Goal: Transaction & Acquisition: Purchase product/service

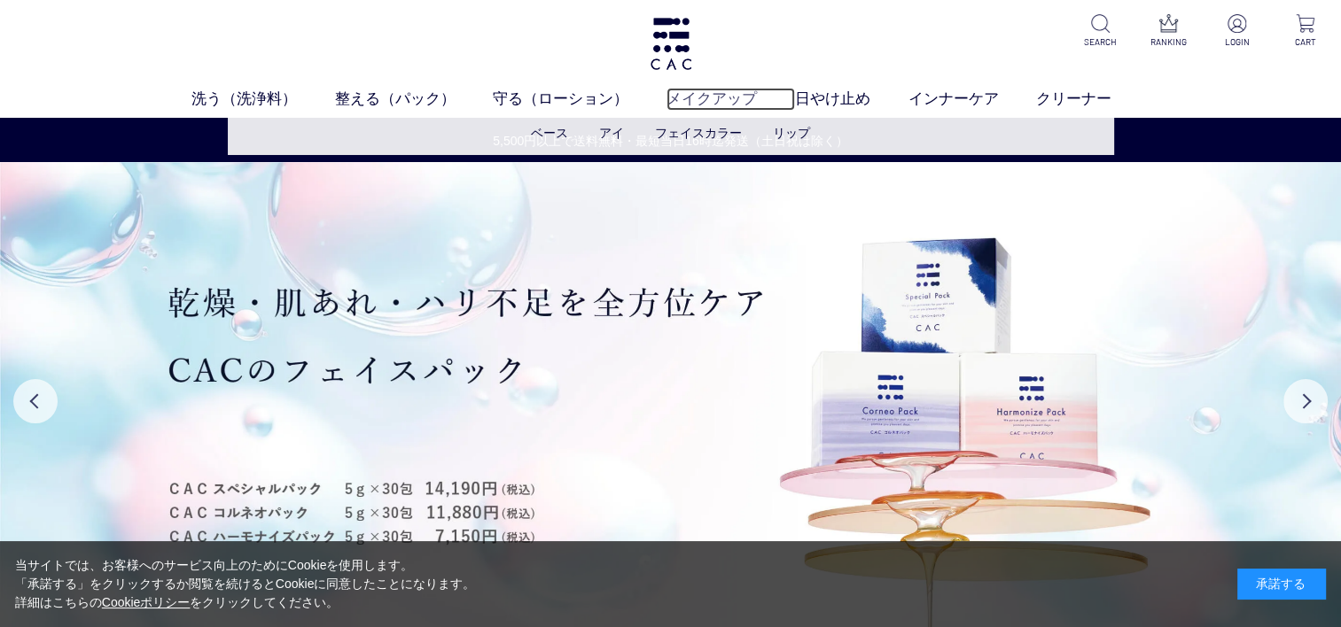
click at [718, 95] on link "メイクアップ" at bounding box center [730, 99] width 128 height 23
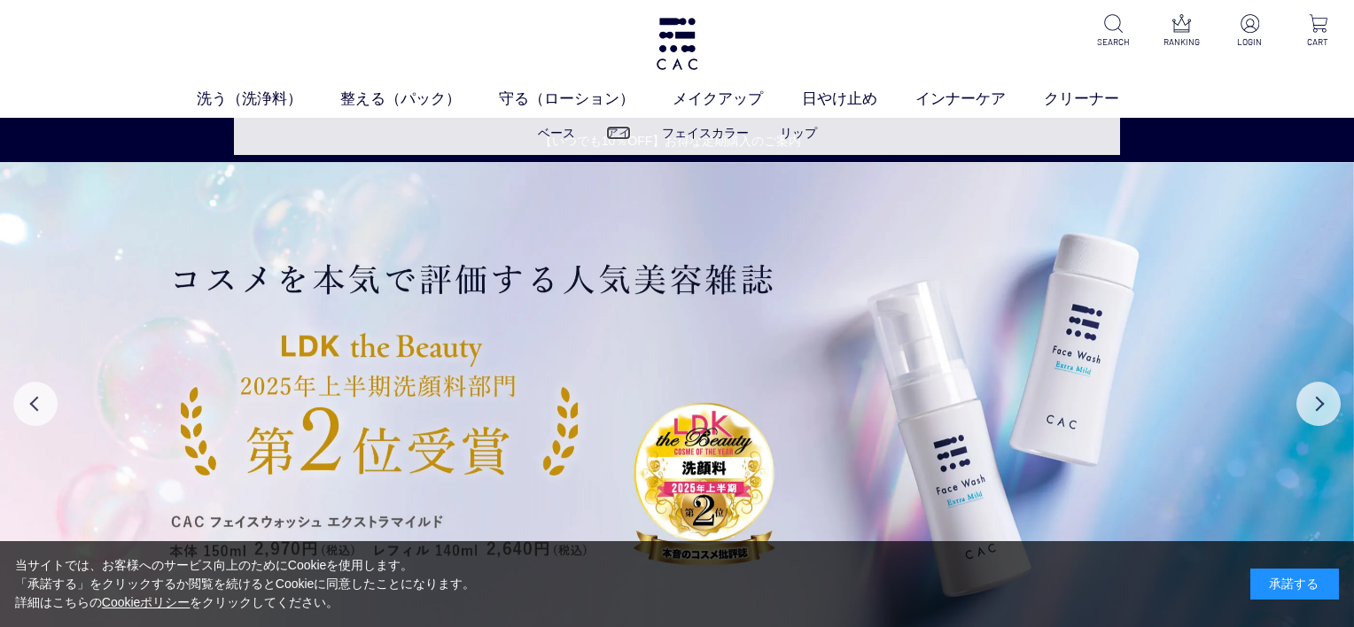
click at [623, 131] on link "アイ" at bounding box center [618, 133] width 25 height 14
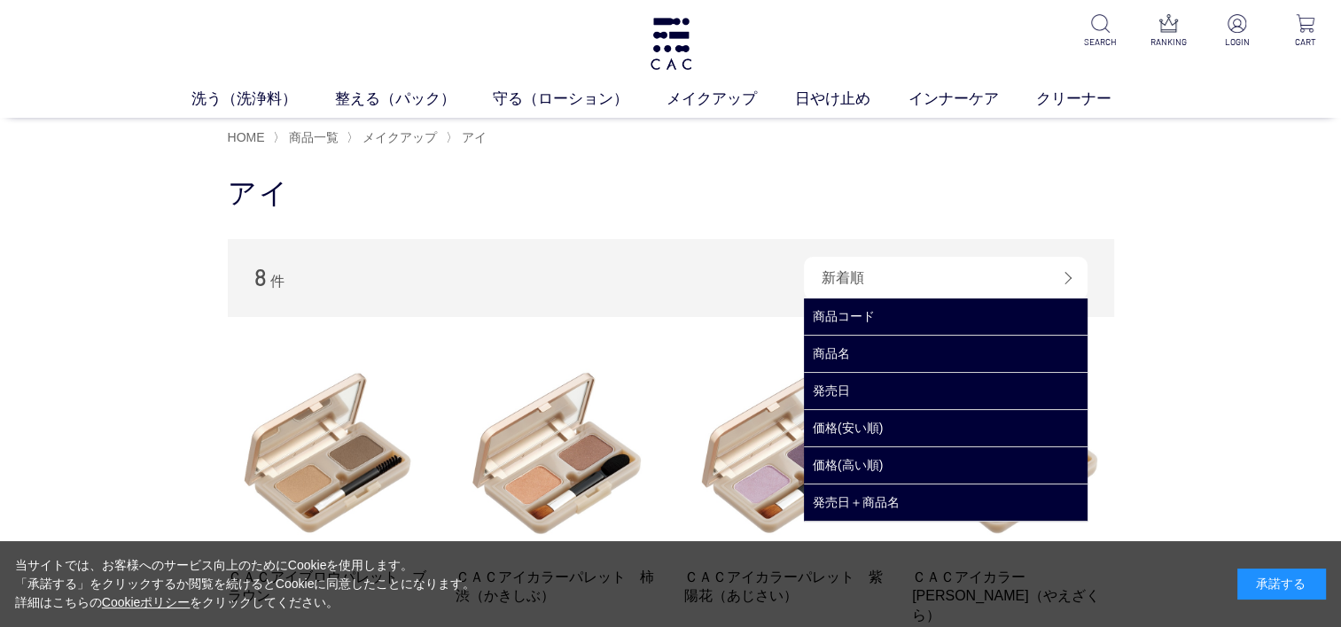
click at [1069, 277] on div "新着順" at bounding box center [946, 278] width 284 height 43
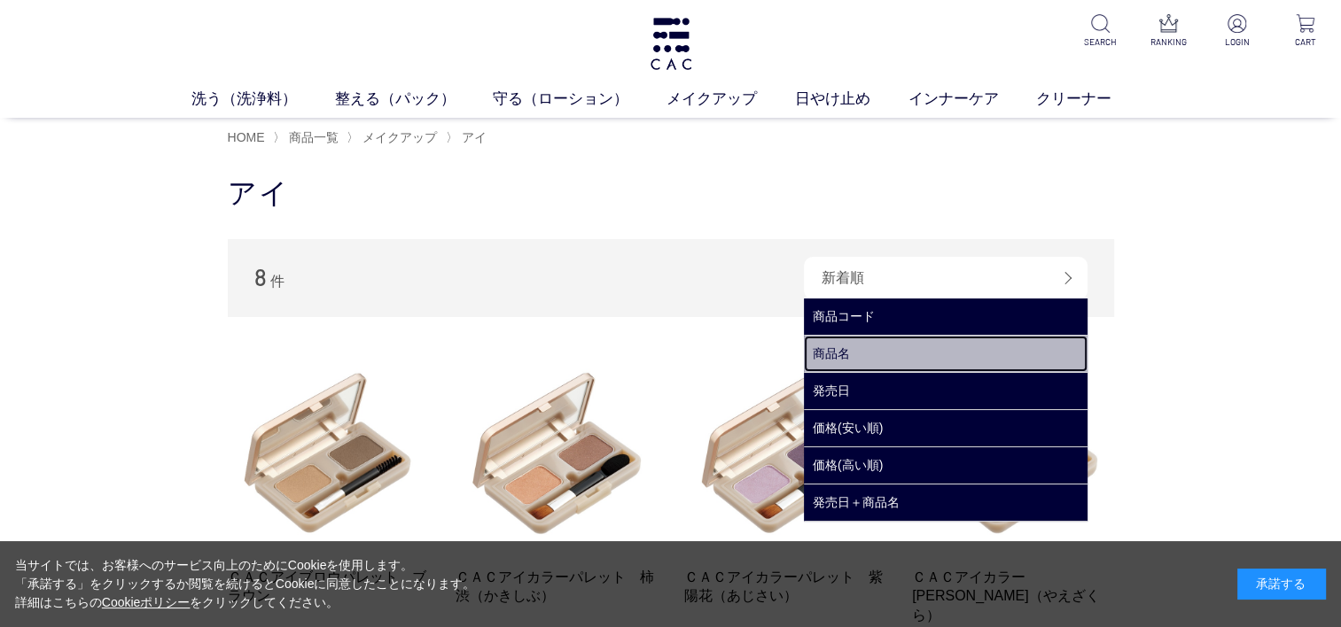
click at [854, 350] on link "商品名" at bounding box center [946, 354] width 284 height 36
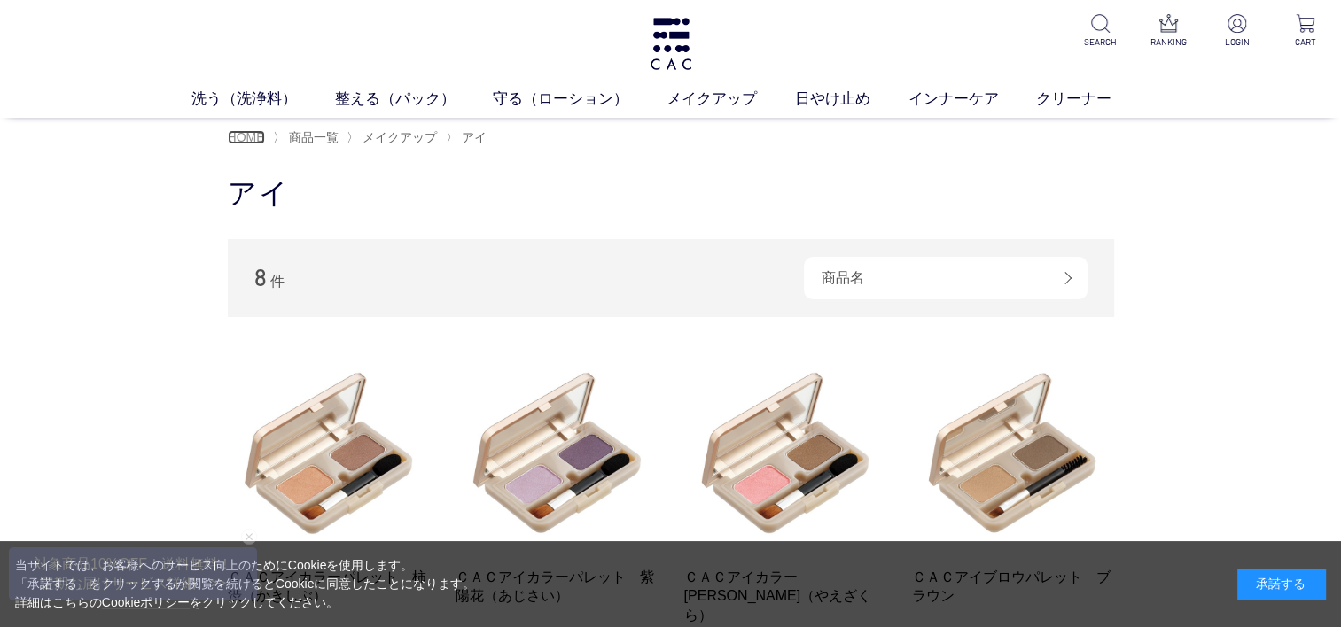
click at [248, 142] on span "HOME" at bounding box center [246, 137] width 37 height 14
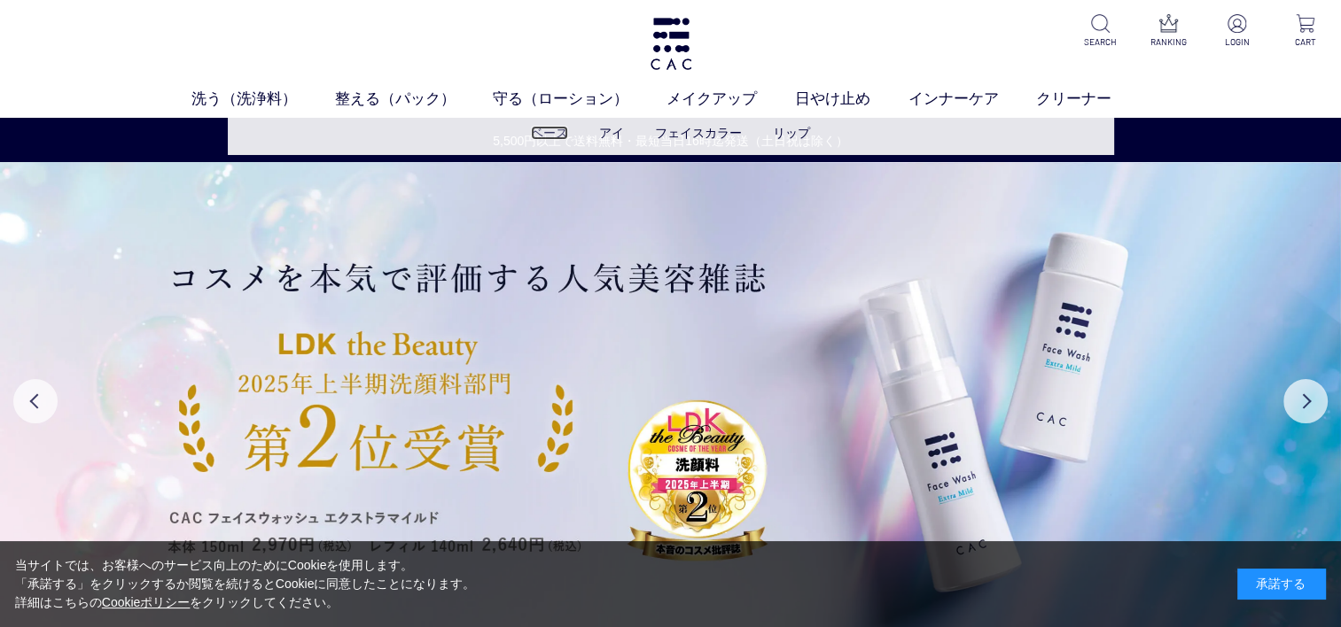
click at [551, 136] on link "ベース" at bounding box center [549, 133] width 37 height 14
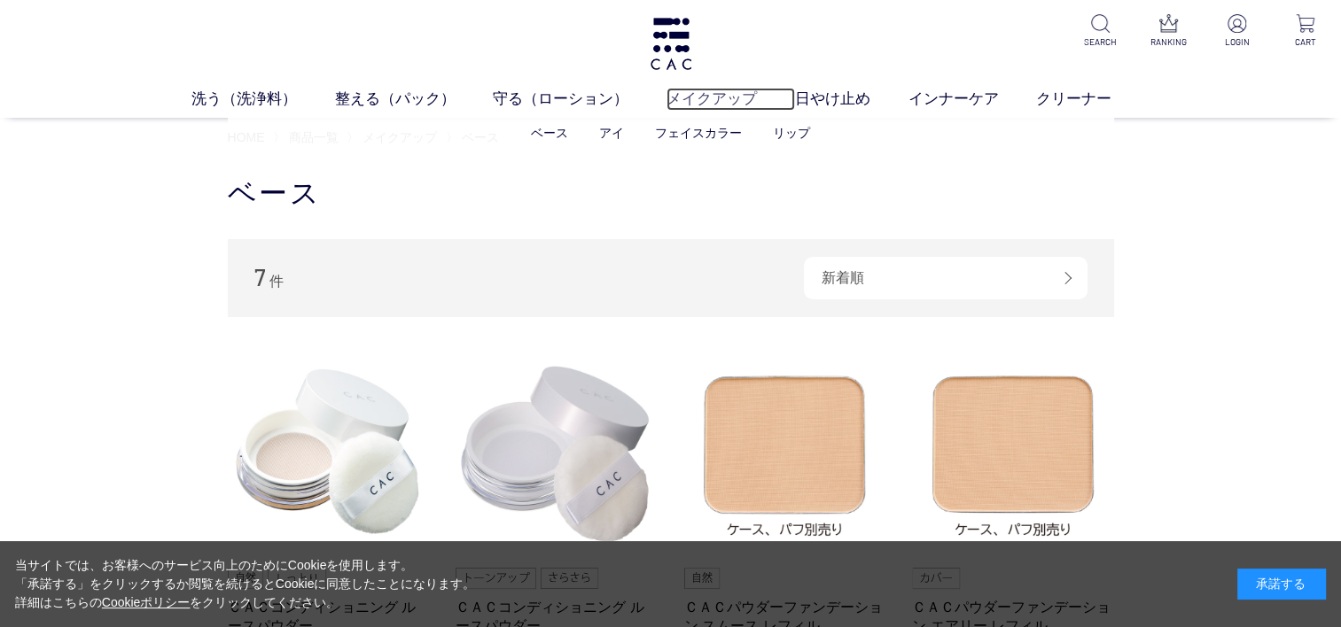
click at [711, 96] on link "メイクアップ" at bounding box center [730, 99] width 128 height 23
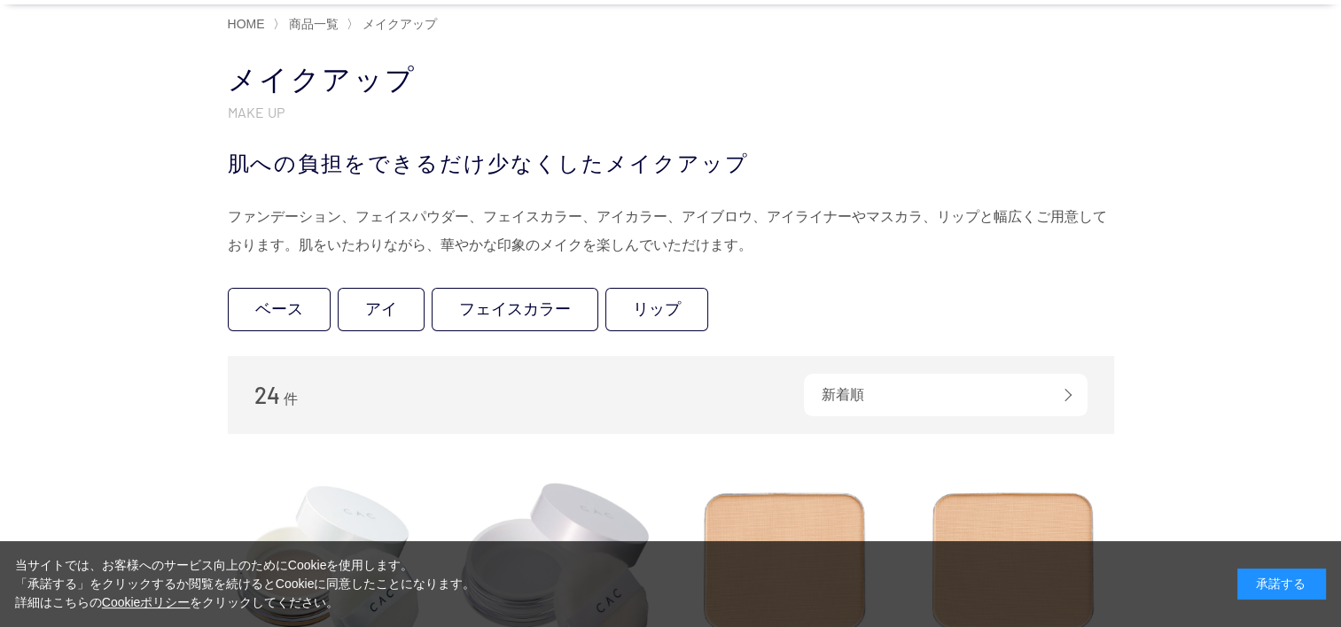
scroll to position [109, 0]
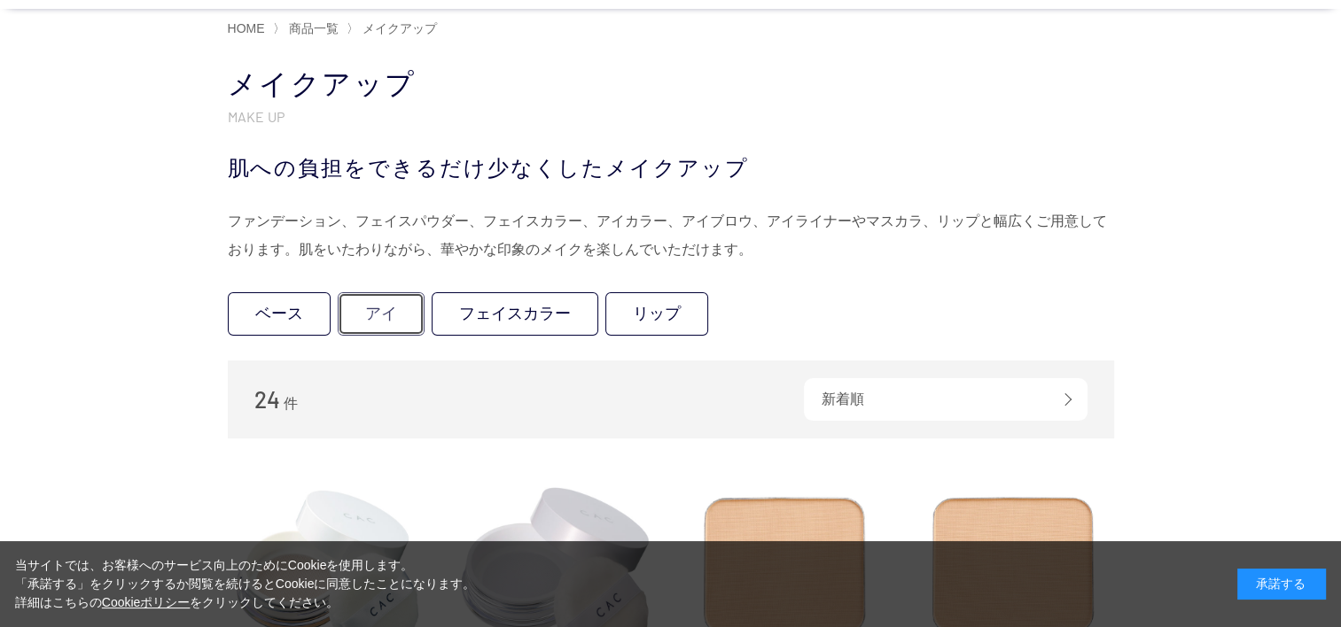
click at [387, 312] on link "アイ" at bounding box center [381, 313] width 87 height 43
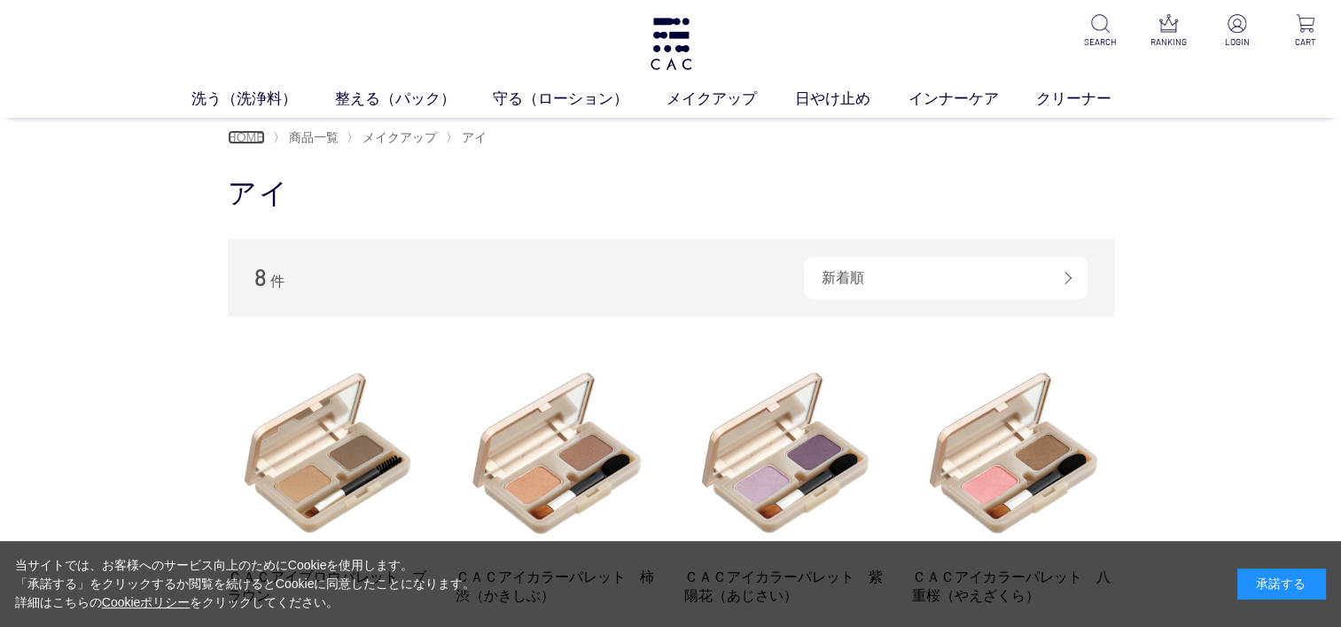
click at [244, 134] on span "HOME" at bounding box center [246, 137] width 37 height 14
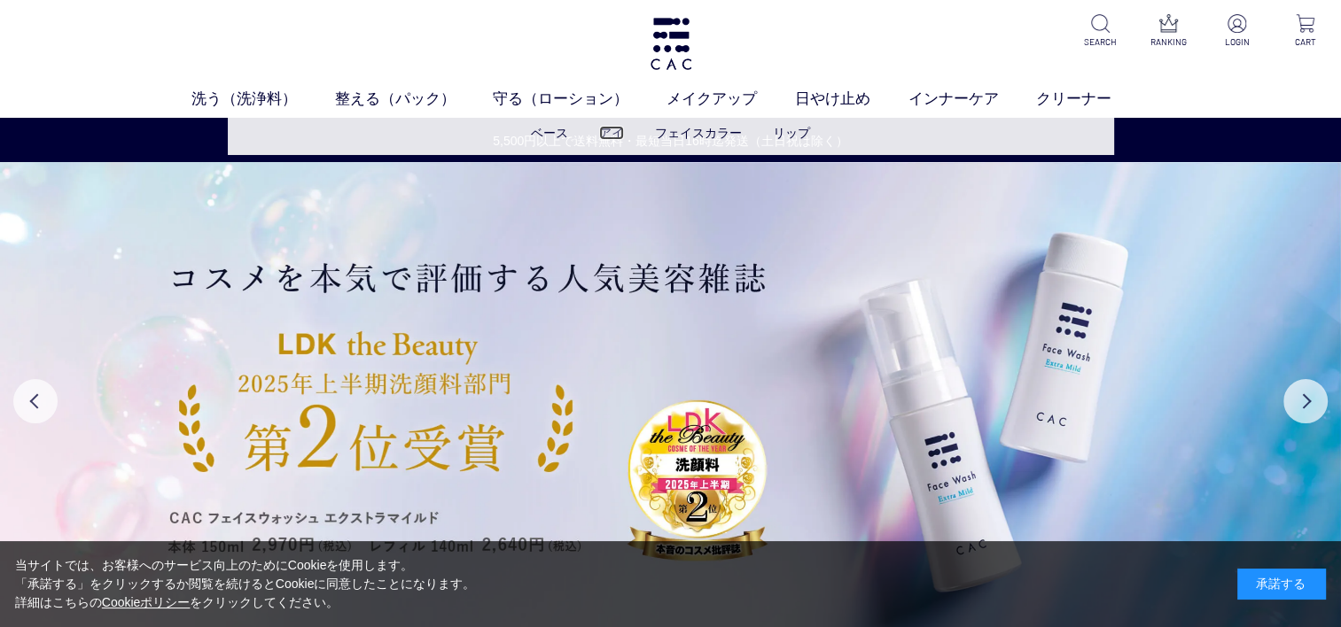
click at [602, 132] on link "アイ" at bounding box center [611, 133] width 25 height 14
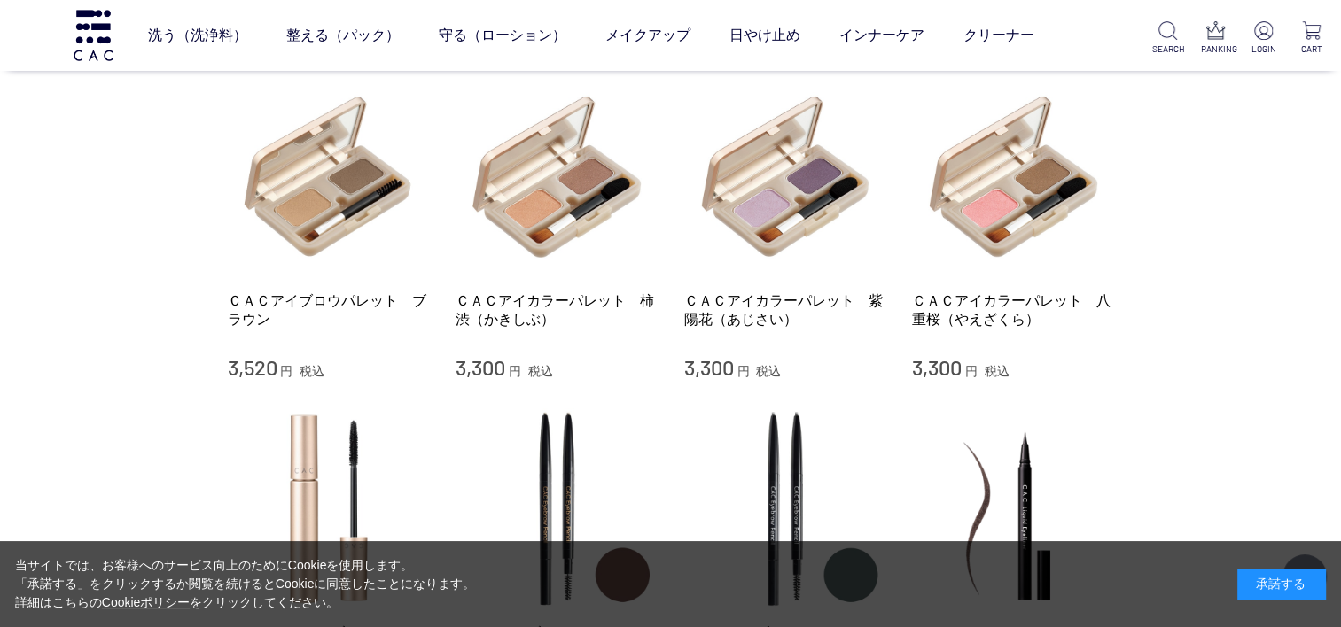
scroll to position [168, 0]
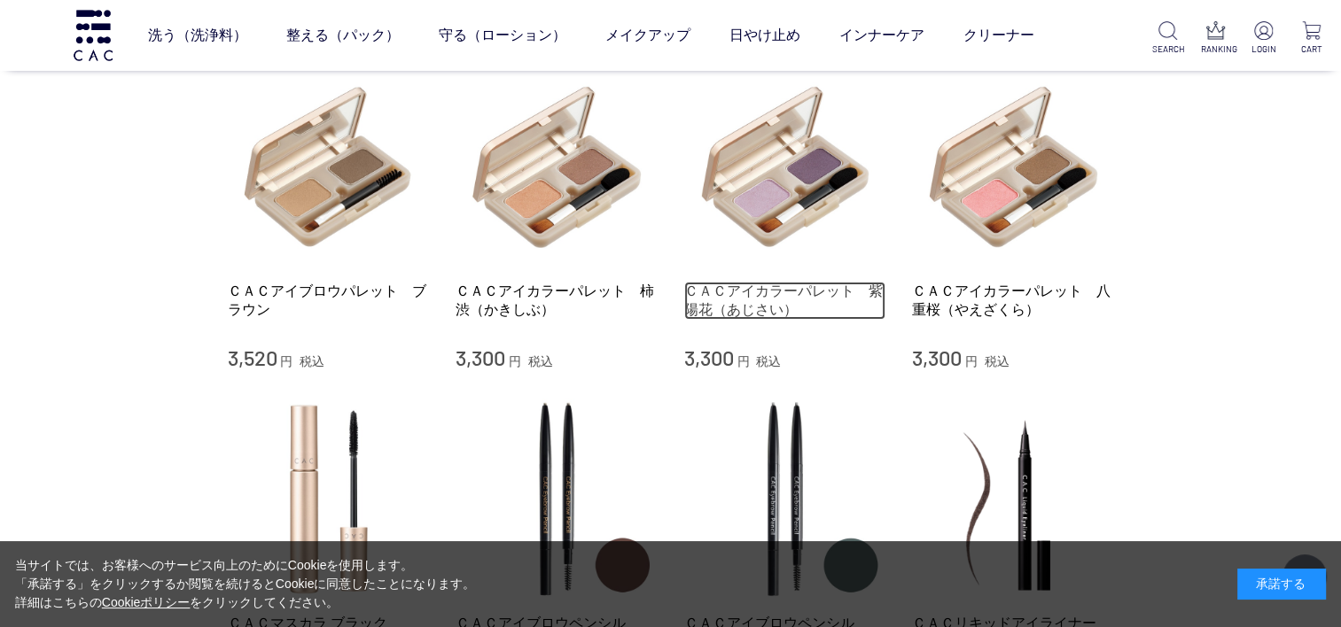
click at [760, 289] on link "ＣＡＣアイカラーパレット　紫陽花（あじさい）" at bounding box center [785, 301] width 202 height 38
click at [760, 288] on link "ＣＡＣアイカラーパレット　紫陽花（あじさい）" at bounding box center [785, 301] width 202 height 38
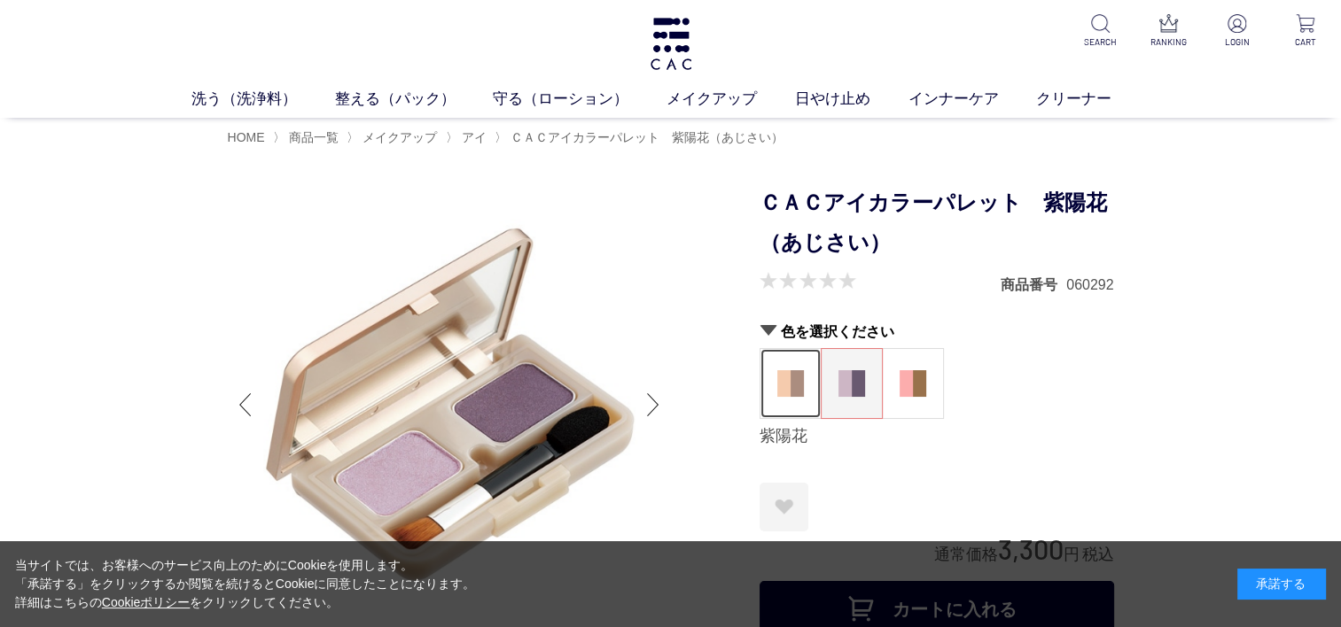
click at [788, 385] on img at bounding box center [790, 383] width 27 height 27
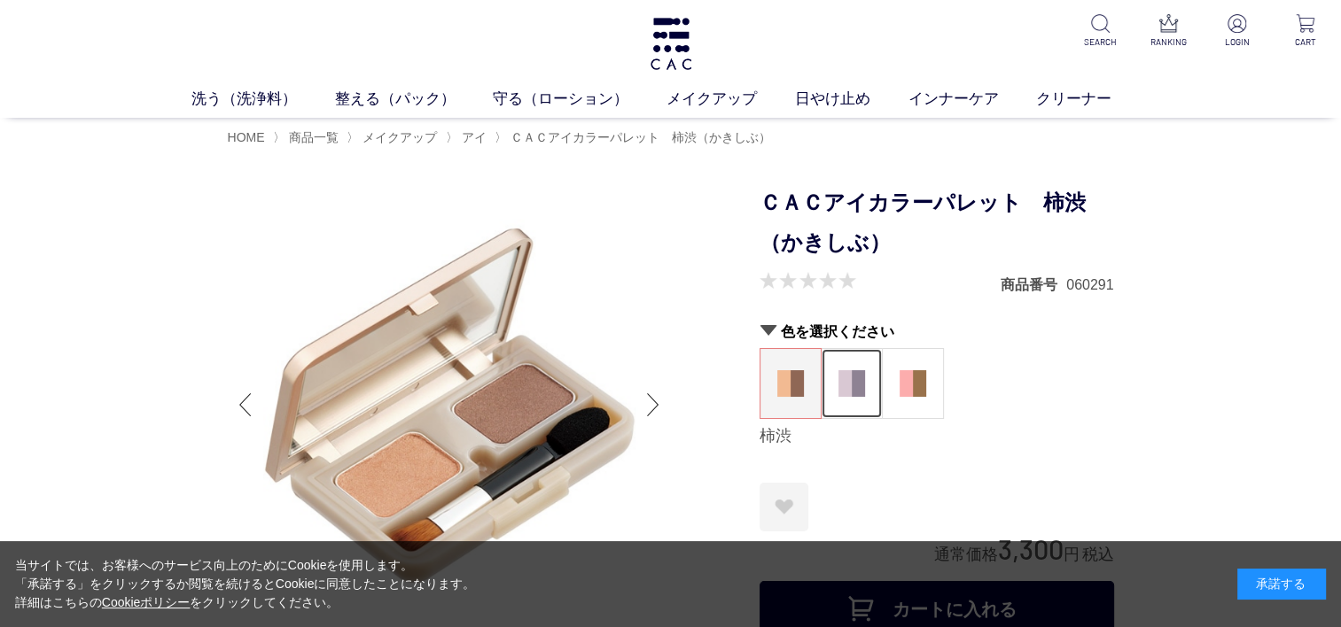
click at [843, 390] on img at bounding box center [851, 383] width 27 height 27
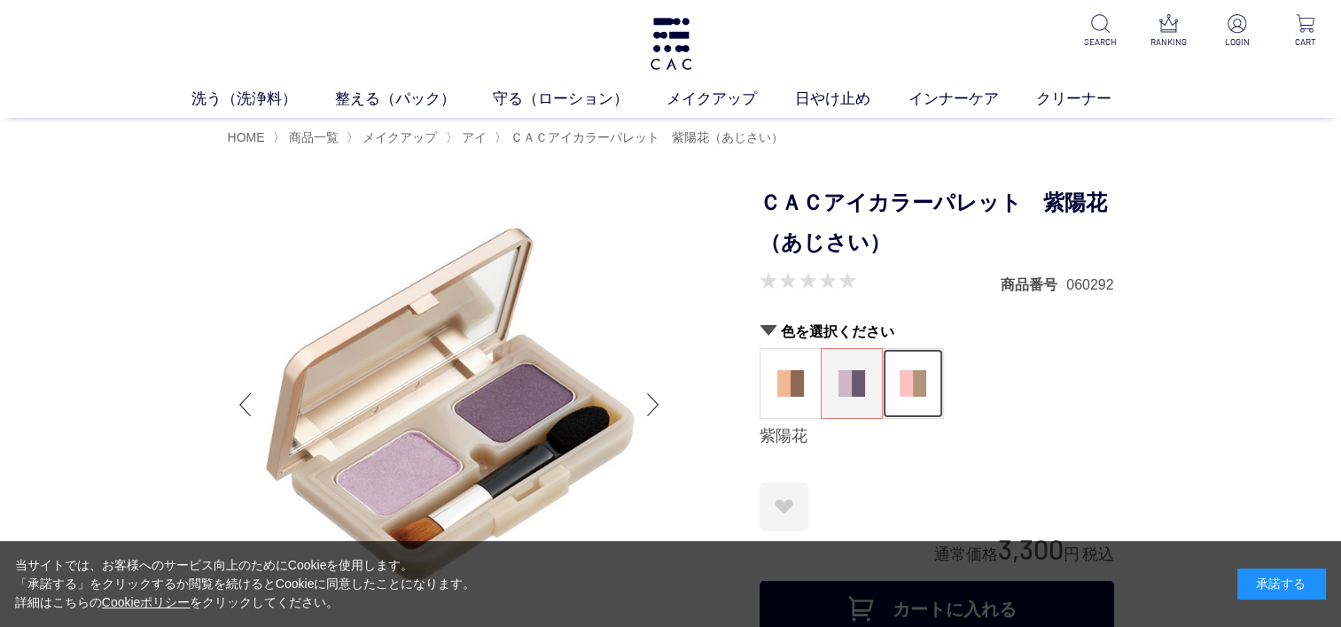
click at [933, 381] on figure at bounding box center [912, 383] width 60 height 69
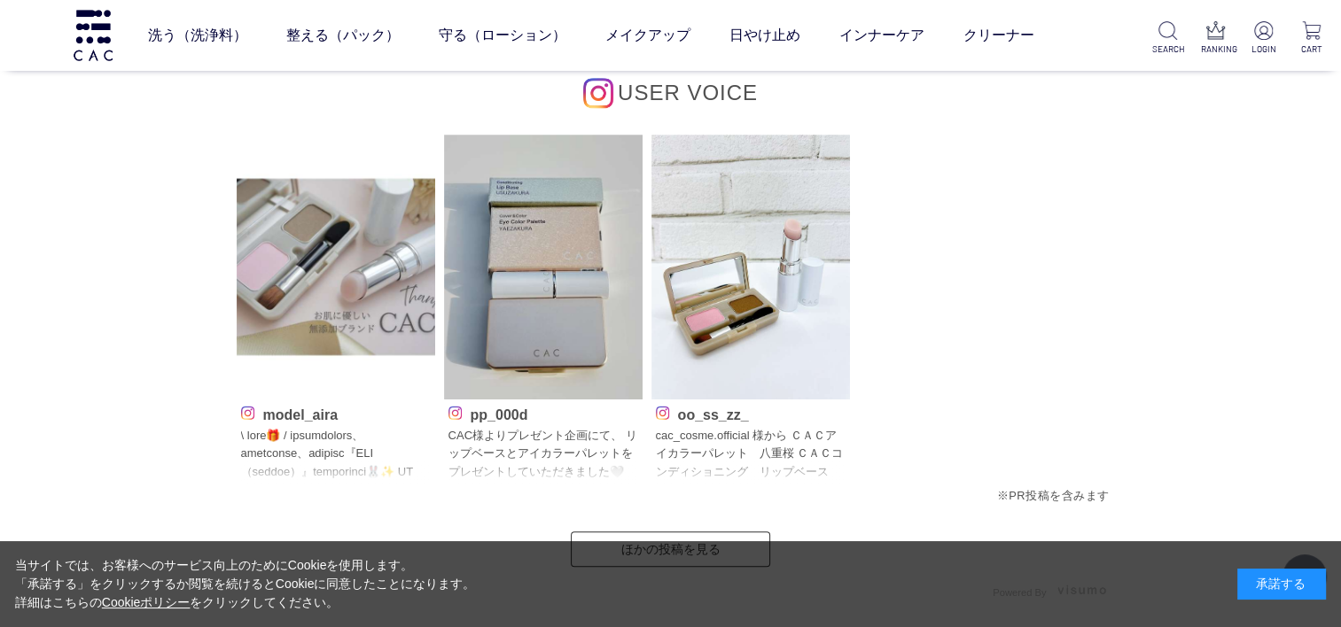
scroll to position [1729, 0]
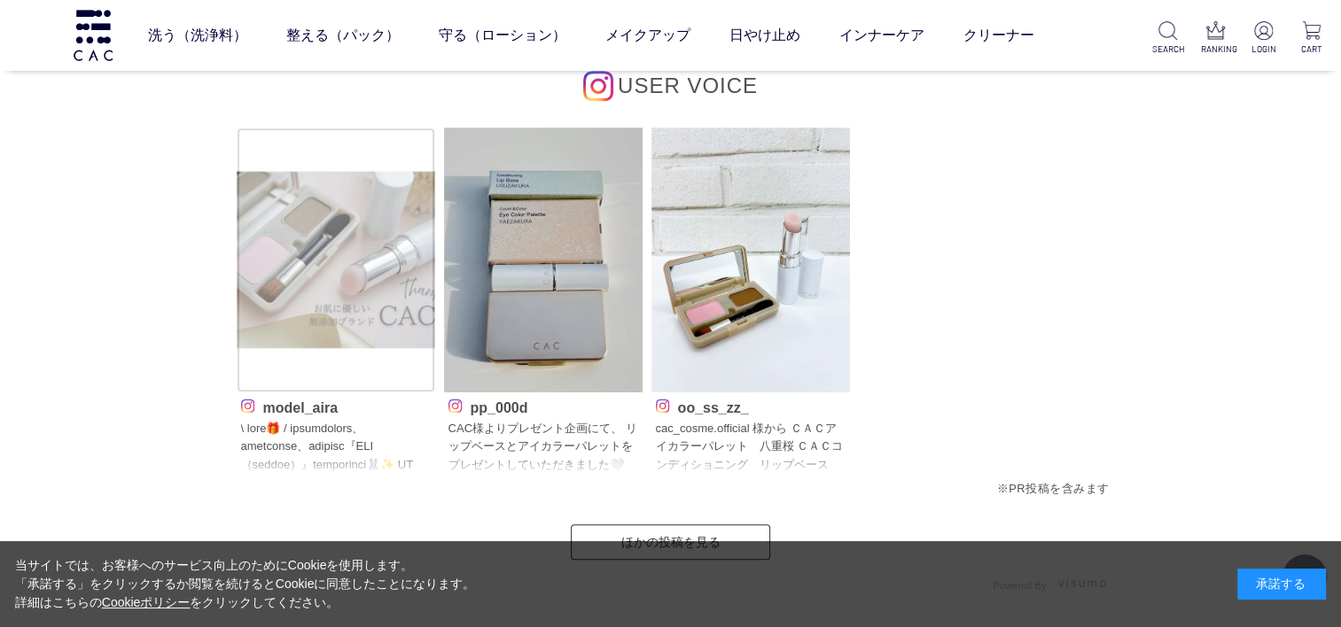
click at [313, 301] on img at bounding box center [336, 260] width 198 height 265
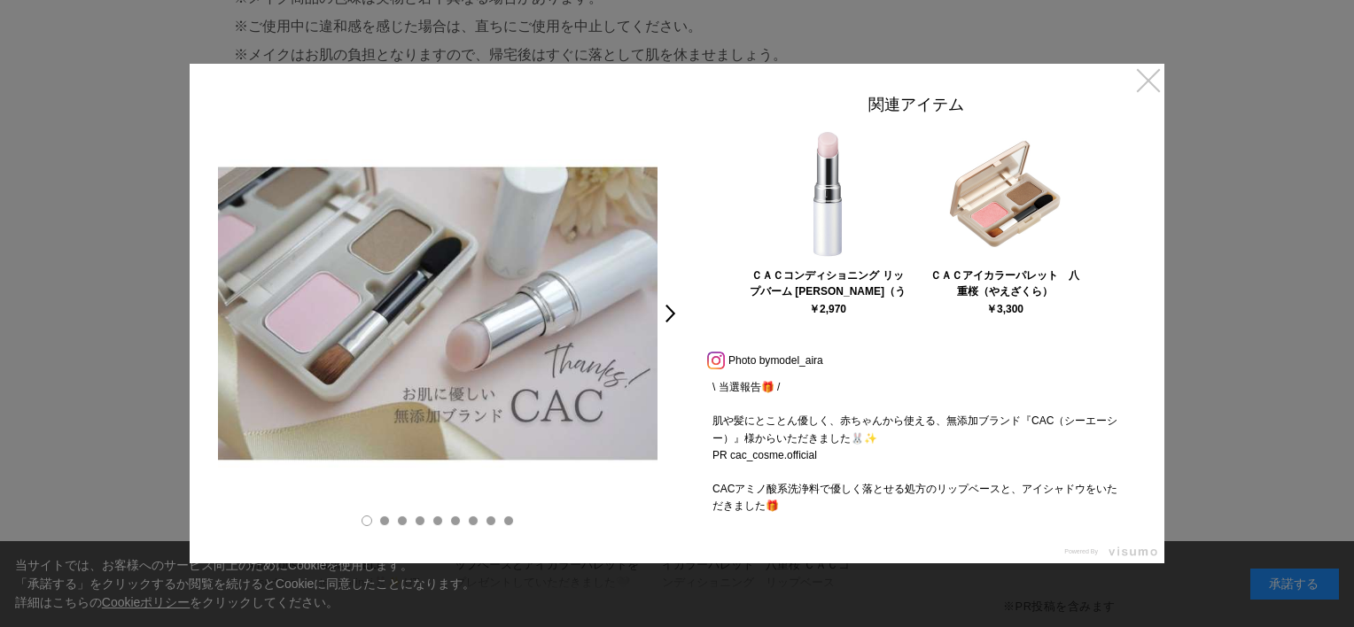
click at [1134, 78] on link "×" at bounding box center [1148, 80] width 32 height 32
